Goal: Download file/media

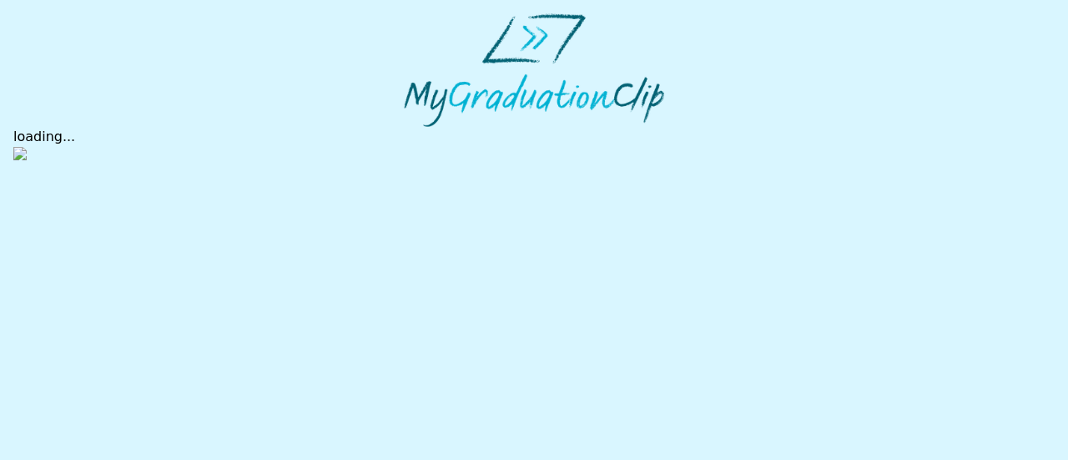
select select "**********"
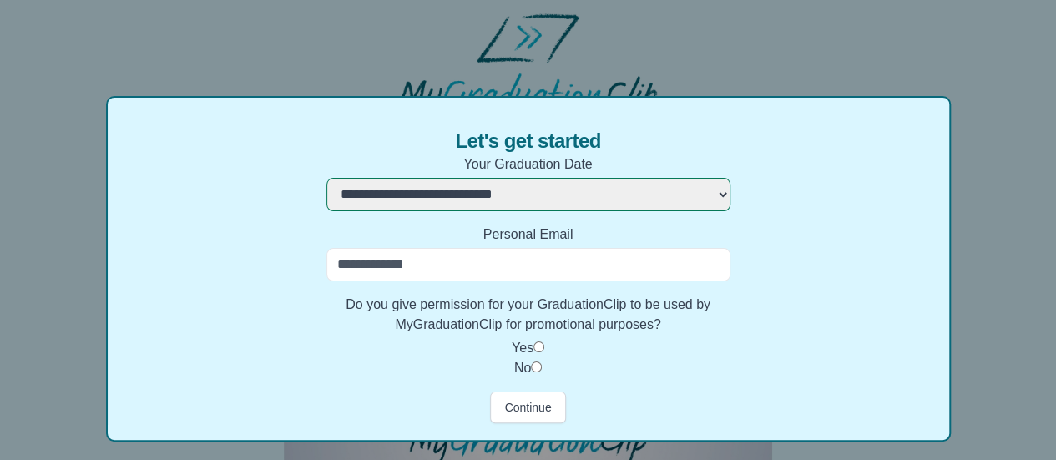
scroll to position [63, 0]
click at [529, 254] on input "Personal Email" at bounding box center [528, 263] width 404 height 33
type input "**********"
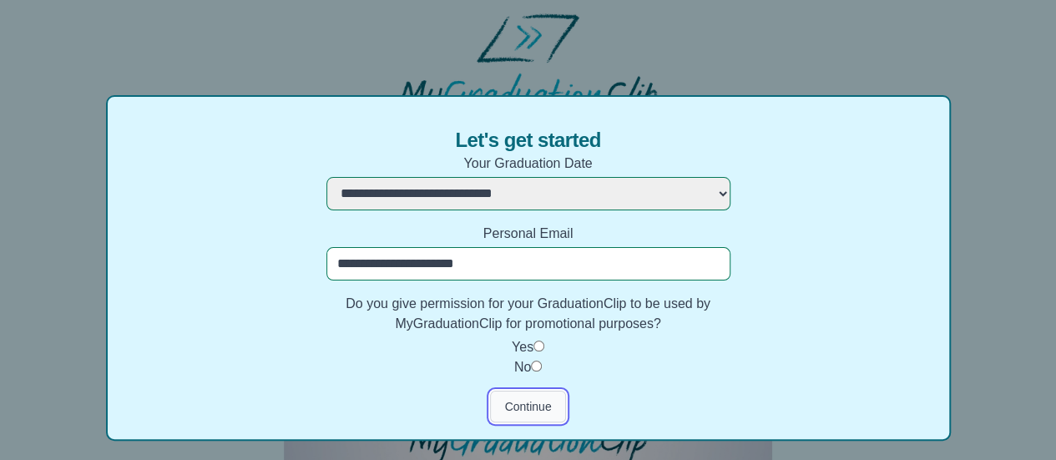
click at [522, 400] on button "Continue" at bounding box center [527, 407] width 75 height 32
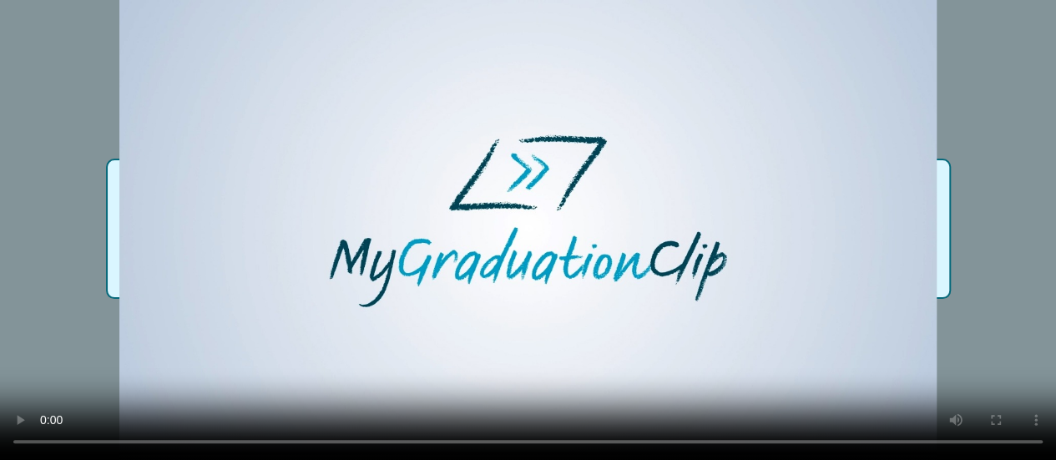
scroll to position [52, 0]
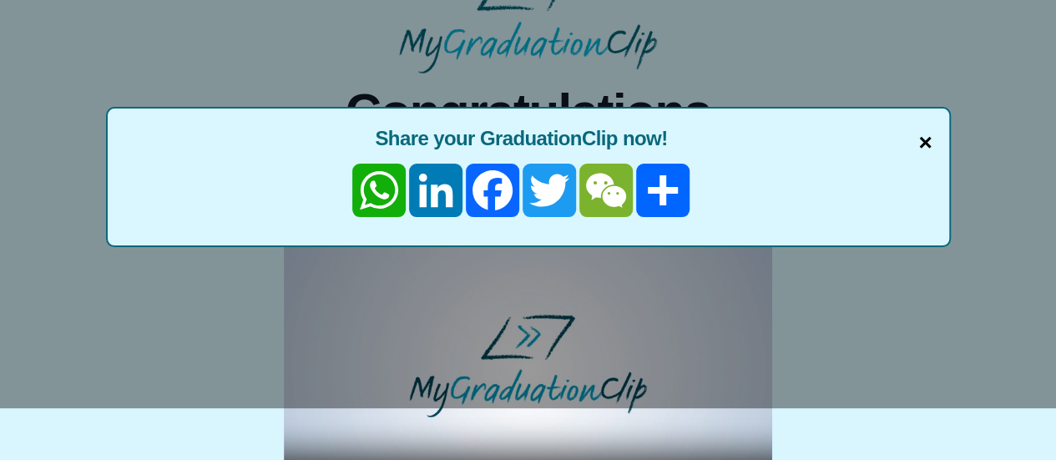
click at [918, 144] on span "×" at bounding box center [924, 142] width 13 height 35
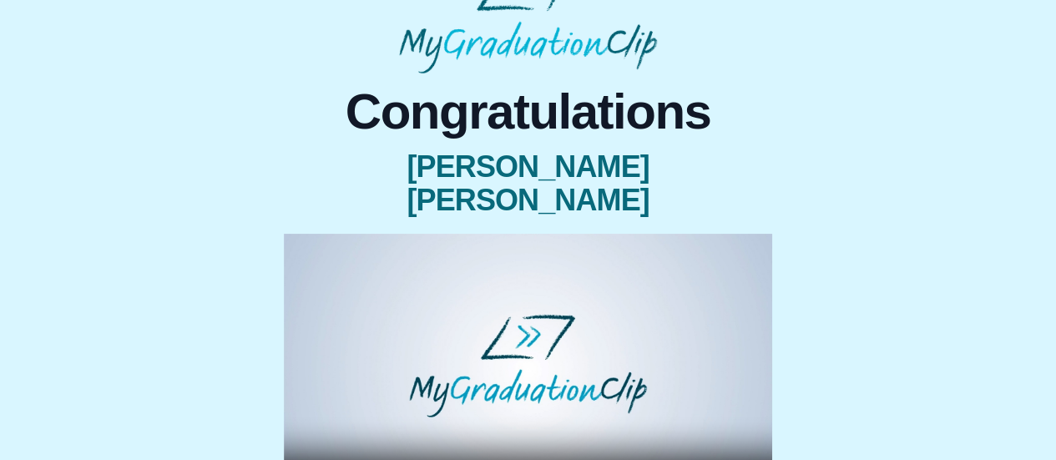
scroll to position [267, 0]
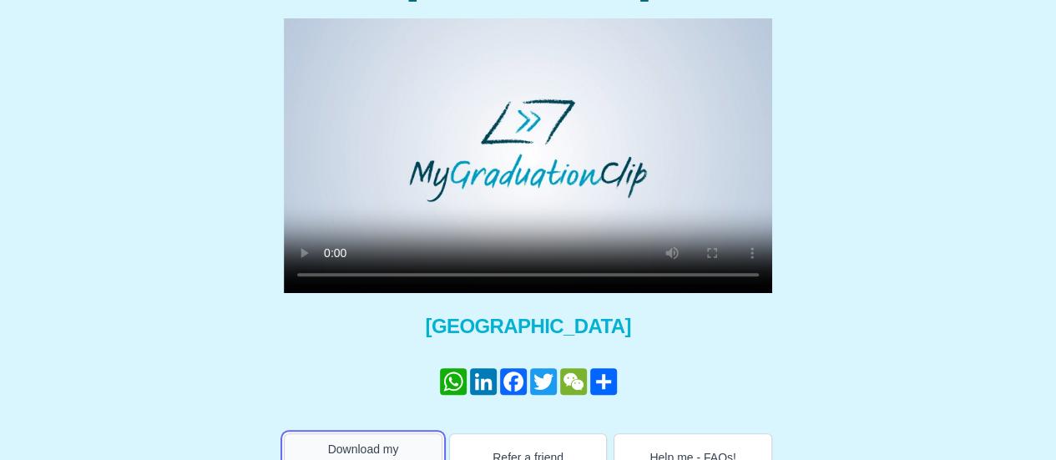
click at [350, 433] on button "Download my GraduationClip" at bounding box center [363, 457] width 159 height 48
click at [454, 368] on link "WhatsApp" at bounding box center [453, 381] width 30 height 27
click at [515, 368] on link "Facebook" at bounding box center [513, 381] width 30 height 27
